Goal: Check status: Check status

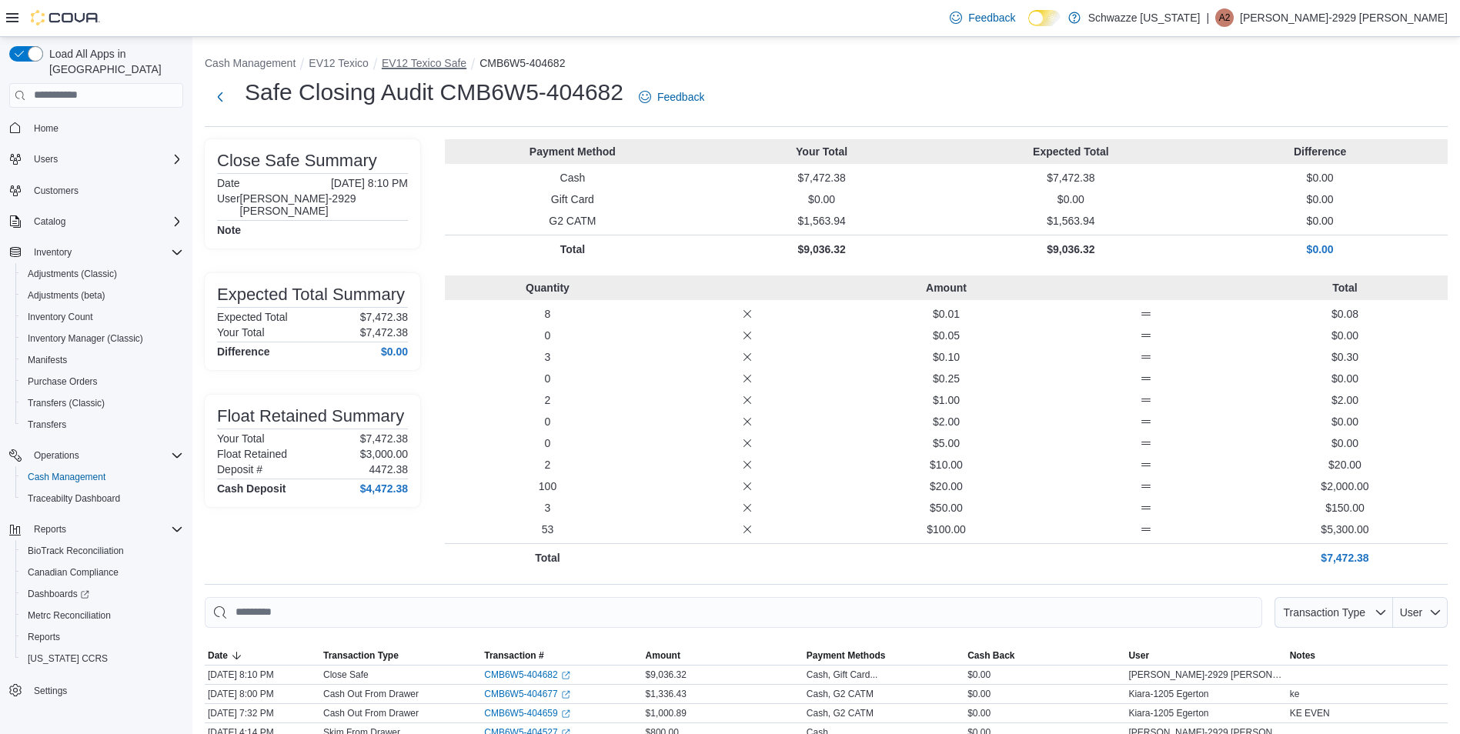
click at [449, 66] on button "EV12 Texico Safe" at bounding box center [424, 63] width 85 height 12
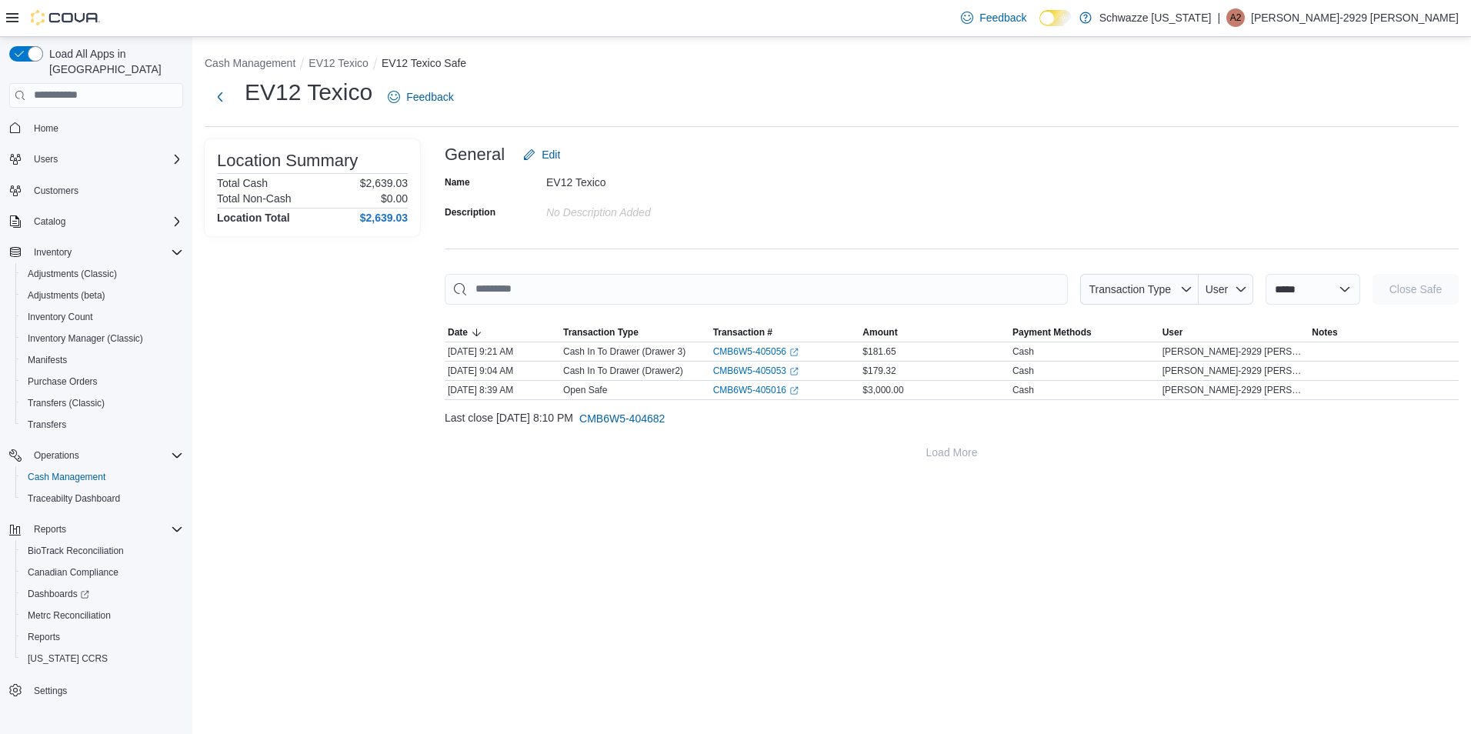
click at [338, 75] on div "**********" at bounding box center [831, 258] width 1279 height 443
click at [341, 69] on ol "Cash Management EV12 Texico EV12 Texico Safe" at bounding box center [832, 64] width 1254 height 18
click at [345, 64] on button "EV12 Texico" at bounding box center [339, 63] width 60 height 12
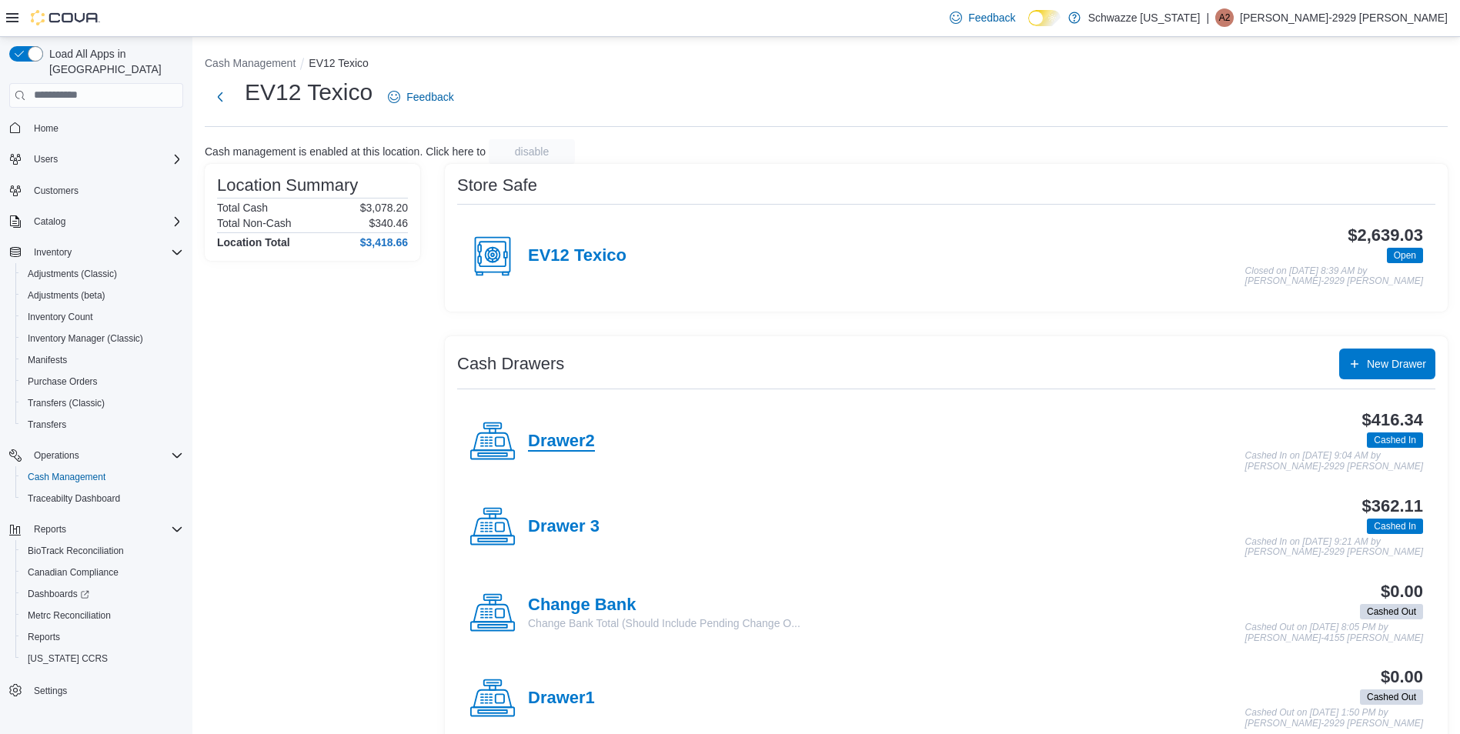
click at [586, 441] on h4 "Drawer2" at bounding box center [561, 442] width 67 height 20
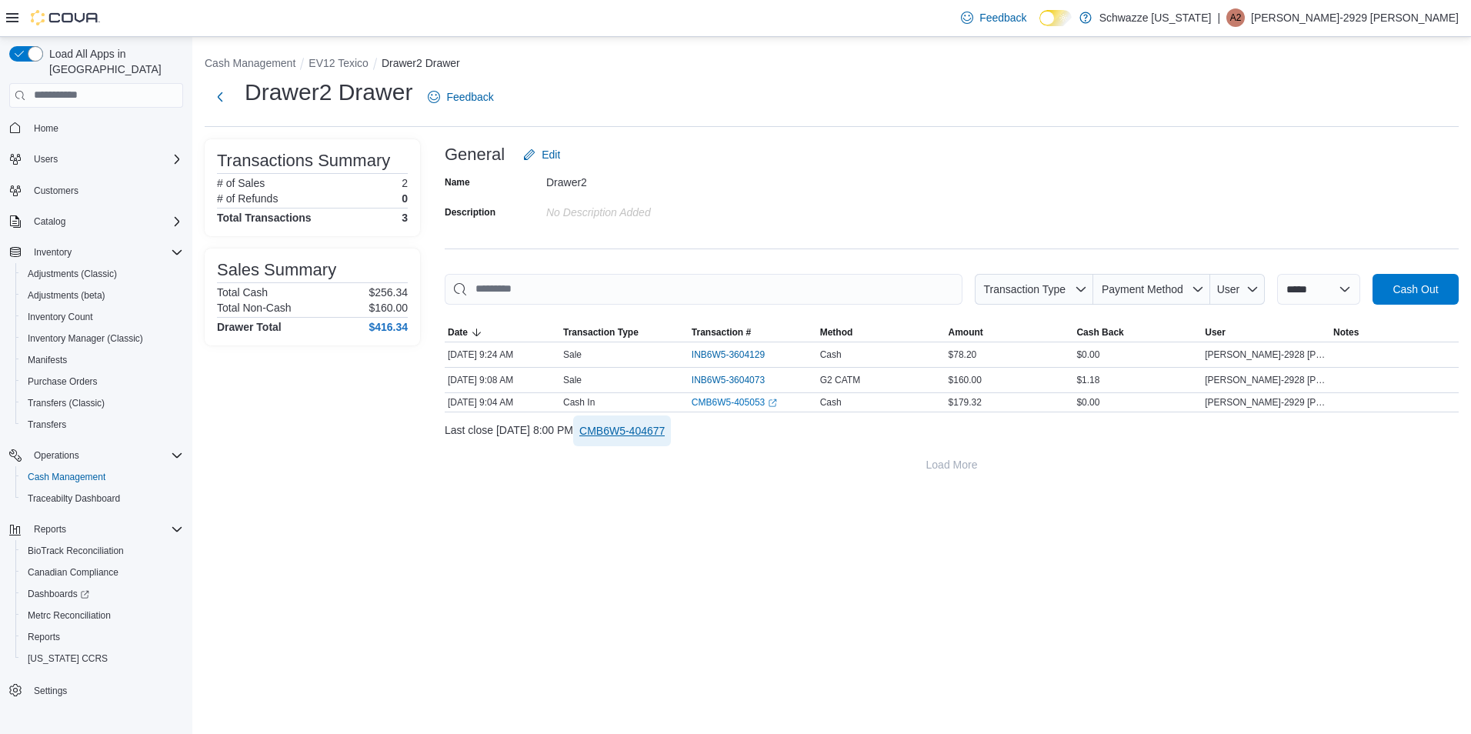
click at [665, 425] on span "CMB6W5-404677" at bounding box center [621, 430] width 85 height 15
